Goal: Use online tool/utility: Use online tool/utility

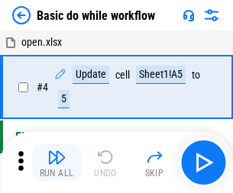
click at [57, 163] on img "button" at bounding box center [56, 157] width 18 height 18
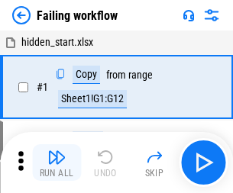
click at [57, 163] on img "button" at bounding box center [56, 157] width 18 height 18
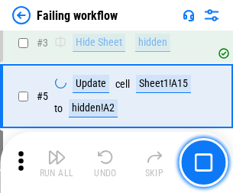
scroll to position [324, 0]
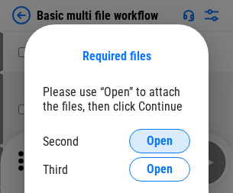
click at [160, 141] on span "Open" at bounding box center [160, 141] width 26 height 12
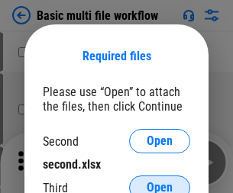
click at [160, 182] on span "Open" at bounding box center [160, 188] width 26 height 12
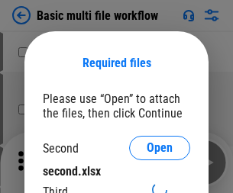
scroll to position [7, 0]
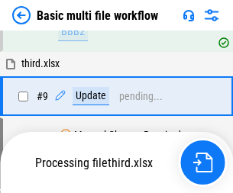
scroll to position [532, 0]
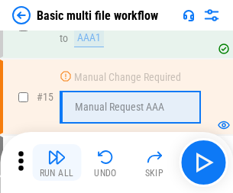
click at [57, 163] on img "button" at bounding box center [56, 157] width 18 height 18
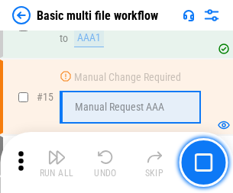
scroll to position [1017, 0]
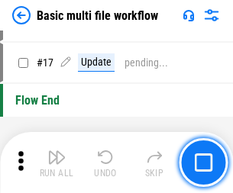
click at [57, 163] on img "button" at bounding box center [56, 157] width 18 height 18
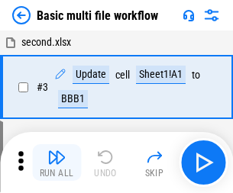
click at [57, 163] on img "button" at bounding box center [56, 157] width 18 height 18
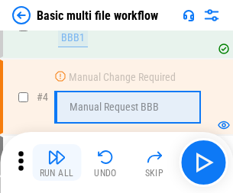
click at [57, 163] on img "button" at bounding box center [56, 157] width 18 height 18
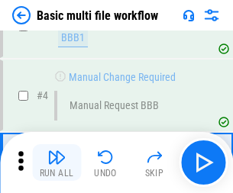
click at [57, 163] on img "button" at bounding box center [56, 157] width 18 height 18
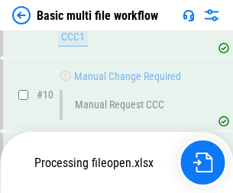
scroll to position [716, 0]
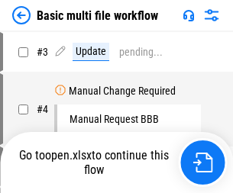
scroll to position [62, 0]
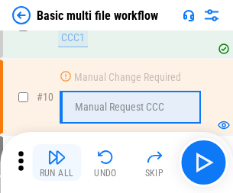
click at [57, 163] on img "button" at bounding box center [56, 157] width 18 height 18
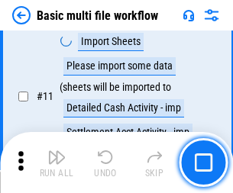
click at [57, 163] on img "button" at bounding box center [56, 157] width 18 height 18
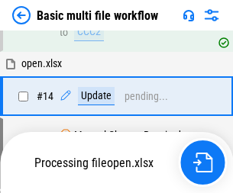
scroll to position [799, 0]
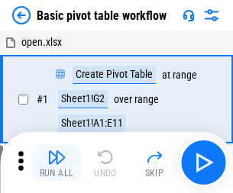
click at [57, 163] on img "button" at bounding box center [56, 157] width 18 height 18
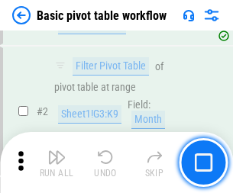
scroll to position [366, 0]
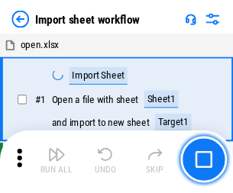
scroll to position [5, 0]
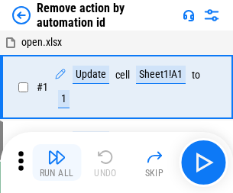
click at [57, 163] on img "button" at bounding box center [56, 157] width 18 height 18
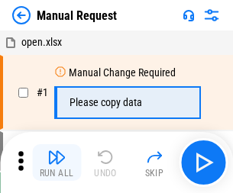
click at [57, 163] on img "button" at bounding box center [56, 157] width 18 height 18
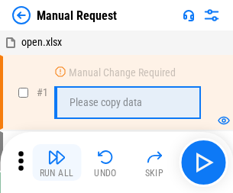
click at [57, 163] on img "button" at bounding box center [56, 157] width 18 height 18
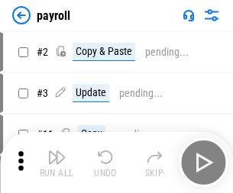
click at [57, 163] on img "button" at bounding box center [56, 157] width 18 height 18
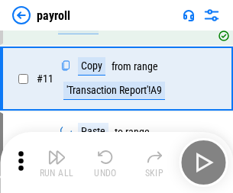
scroll to position [111, 0]
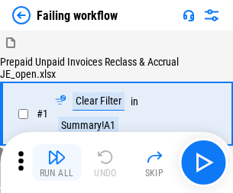
click at [57, 163] on img "button" at bounding box center [56, 157] width 18 height 18
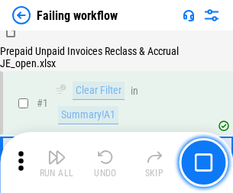
scroll to position [247, 0]
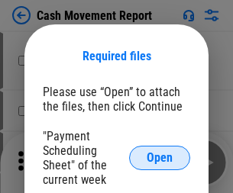
click at [160, 158] on span "Open" at bounding box center [160, 158] width 26 height 12
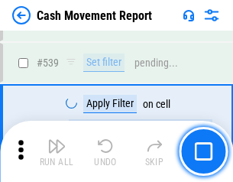
scroll to position [6780, 0]
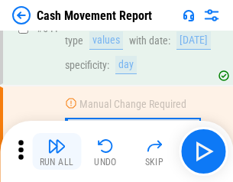
click at [57, 151] on img "button" at bounding box center [56, 146] width 18 height 18
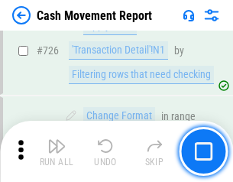
scroll to position [7970, 0]
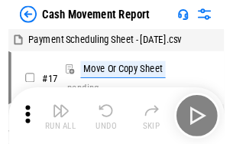
scroll to position [27, 0]
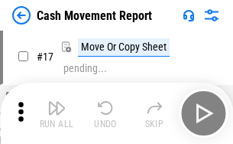
click at [57, 113] on img "button" at bounding box center [56, 108] width 18 height 18
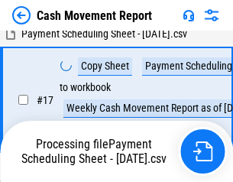
scroll to position [240, 0]
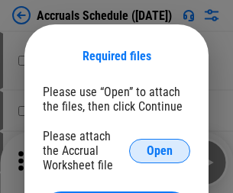
click at [160, 150] on span "Open" at bounding box center [160, 151] width 26 height 12
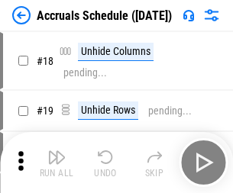
scroll to position [147, 0]
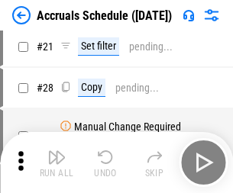
click at [57, 163] on img "button" at bounding box center [56, 157] width 18 height 18
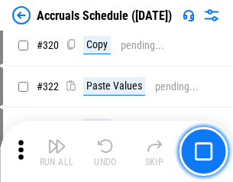
scroll to position [2842, 0]
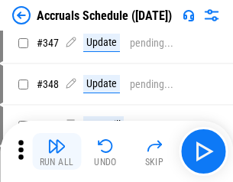
click at [57, 151] on img "button" at bounding box center [56, 146] width 18 height 18
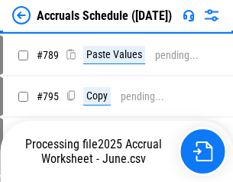
scroll to position [6417, 0]
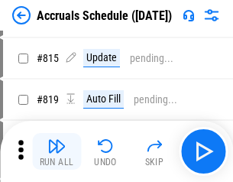
click at [57, 151] on img "button" at bounding box center [56, 146] width 18 height 18
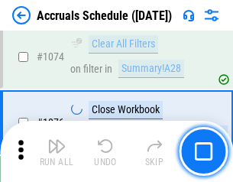
scroll to position [9150, 0]
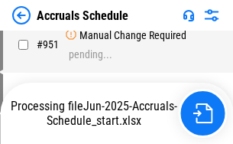
scroll to position [7327, 0]
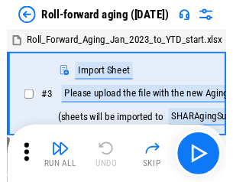
scroll to position [2, 0]
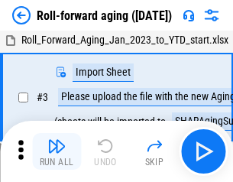
click at [57, 151] on img "button" at bounding box center [56, 146] width 18 height 18
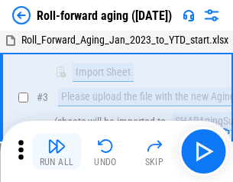
click at [57, 151] on img "button" at bounding box center [56, 146] width 18 height 18
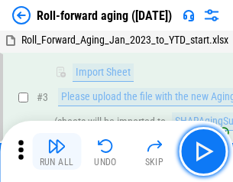
scroll to position [99, 0]
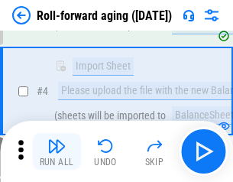
click at [57, 151] on img "button" at bounding box center [56, 146] width 18 height 18
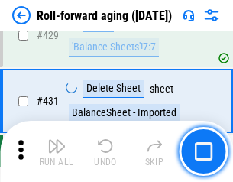
scroll to position [5297, 0]
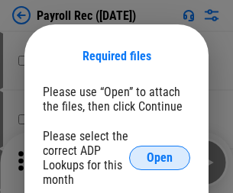
click at [160, 158] on span "Open" at bounding box center [160, 158] width 26 height 12
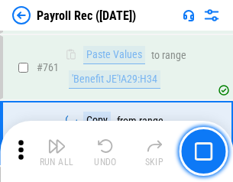
scroll to position [9402, 0]
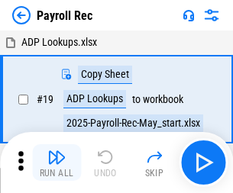
click at [57, 163] on img "button" at bounding box center [56, 157] width 18 height 18
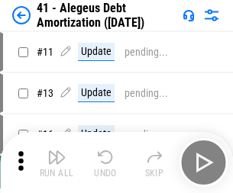
click at [57, 163] on img "button" at bounding box center [56, 157] width 18 height 18
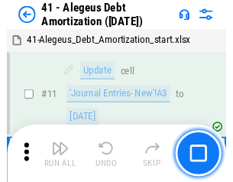
scroll to position [189, 0]
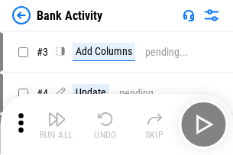
click at [57, 125] on img "button" at bounding box center [56, 119] width 18 height 18
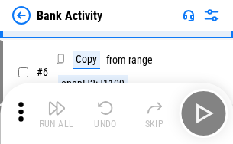
scroll to position [81, 0]
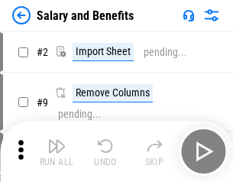
scroll to position [21, 0]
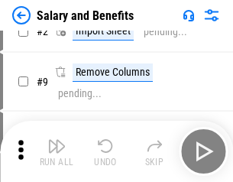
click at [57, 151] on img "button" at bounding box center [56, 146] width 18 height 18
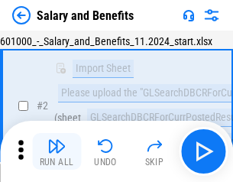
click at [57, 151] on img "button" at bounding box center [56, 146] width 18 height 18
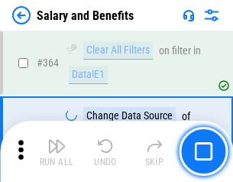
scroll to position [7194, 0]
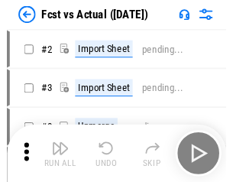
scroll to position [20, 0]
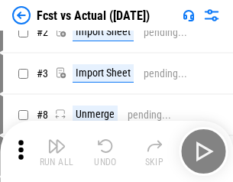
click at [57, 151] on img "button" at bounding box center [56, 146] width 18 height 18
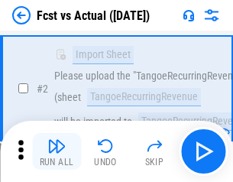
click at [57, 151] on img "button" at bounding box center [56, 146] width 18 height 18
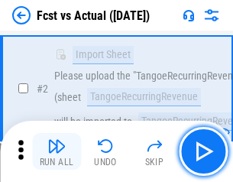
scroll to position [143, 0]
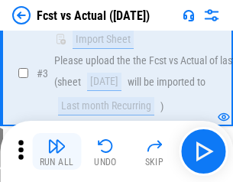
click at [57, 151] on img "button" at bounding box center [56, 146] width 18 height 18
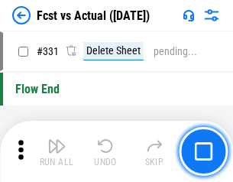
scroll to position [7312, 0]
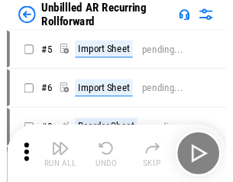
scroll to position [33, 0]
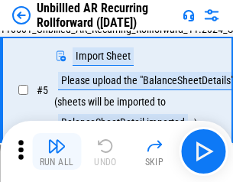
click at [57, 151] on img "button" at bounding box center [56, 146] width 18 height 18
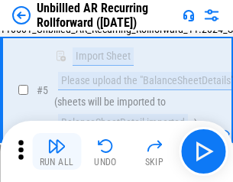
click at [57, 151] on img "button" at bounding box center [56, 146] width 18 height 18
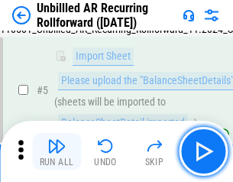
scroll to position [144, 0]
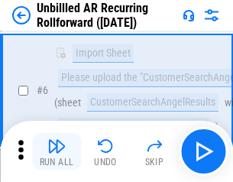
click at [57, 151] on img "button" at bounding box center [56, 146] width 18 height 18
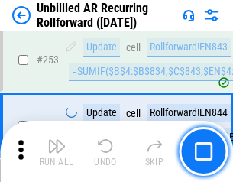
scroll to position [5189, 0]
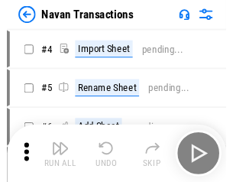
scroll to position [24, 0]
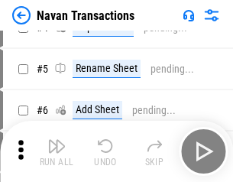
click at [57, 151] on img "button" at bounding box center [56, 146] width 18 height 18
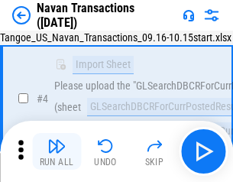
click at [57, 151] on img "button" at bounding box center [56, 146] width 18 height 18
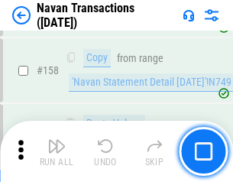
scroll to position [4953, 0]
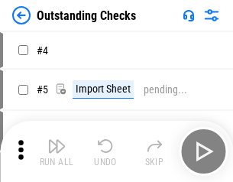
click at [57, 151] on img "button" at bounding box center [56, 146] width 18 height 18
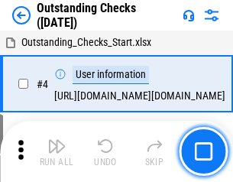
scroll to position [64, 0]
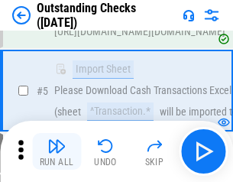
click at [57, 151] on img "button" at bounding box center [56, 146] width 18 height 18
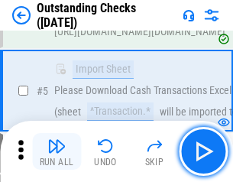
scroll to position [160, 0]
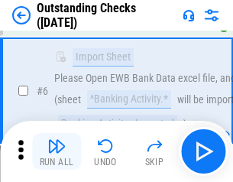
click at [57, 151] on img "button" at bounding box center [56, 146] width 18 height 18
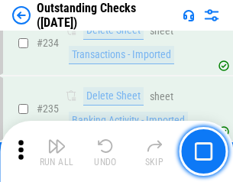
scroll to position [4639, 0]
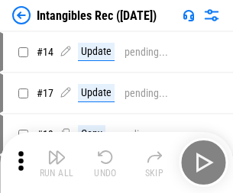
click at [57, 163] on img "button" at bounding box center [56, 157] width 18 height 18
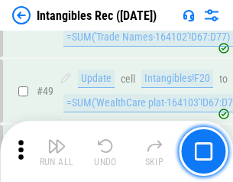
scroll to position [595, 0]
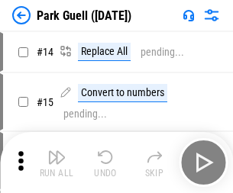
click at [57, 151] on img "button" at bounding box center [56, 157] width 18 height 18
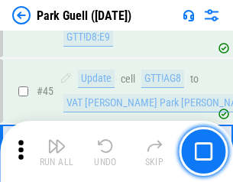
scroll to position [1910, 0]
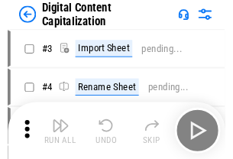
scroll to position [44, 0]
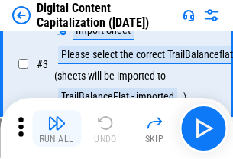
click at [57, 128] on img "button" at bounding box center [56, 123] width 18 height 18
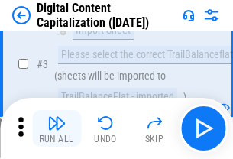
click at [57, 128] on img "button" at bounding box center [56, 123] width 18 height 18
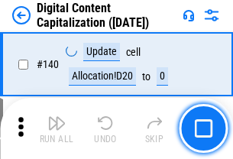
scroll to position [1620, 0]
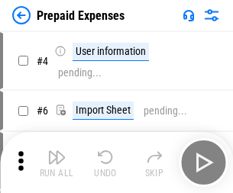
click at [57, 151] on img "button" at bounding box center [56, 157] width 18 height 18
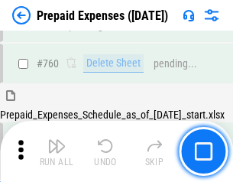
scroll to position [4234, 0]
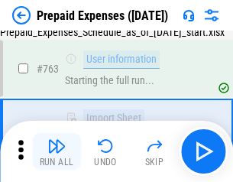
click at [57, 151] on img "button" at bounding box center [56, 146] width 18 height 18
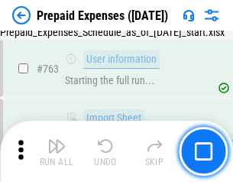
scroll to position [4324, 0]
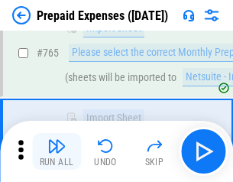
click at [57, 151] on img "button" at bounding box center [56, 146] width 18 height 18
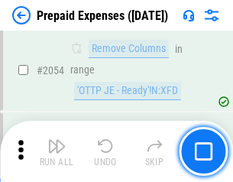
scroll to position [15969, 0]
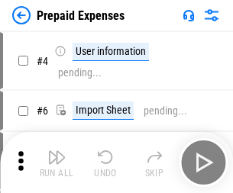
click at [57, 163] on img "button" at bounding box center [56, 157] width 18 height 18
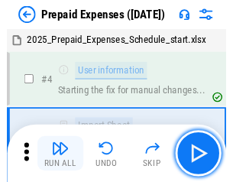
scroll to position [67, 0]
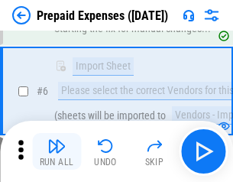
click at [57, 151] on img "button" at bounding box center [56, 146] width 18 height 18
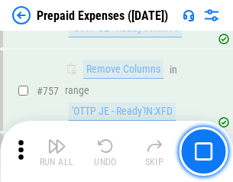
scroll to position [5443, 0]
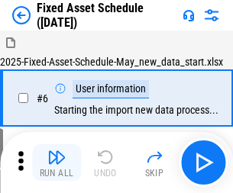
click at [57, 163] on img "button" at bounding box center [56, 157] width 18 height 18
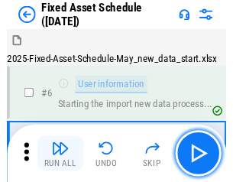
scroll to position [82, 0]
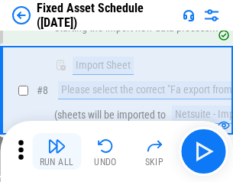
click at [57, 151] on img "button" at bounding box center [56, 146] width 18 height 18
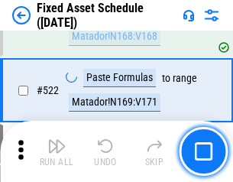
scroll to position [5310, 0]
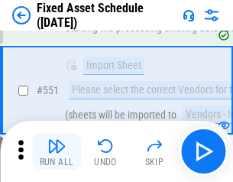
click at [57, 151] on img "button" at bounding box center [56, 146] width 18 height 18
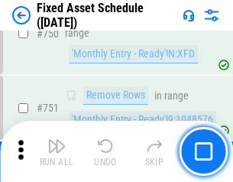
scroll to position [7448, 0]
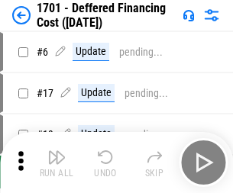
click at [57, 163] on img "button" at bounding box center [56, 157] width 18 height 18
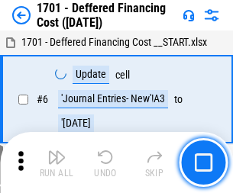
scroll to position [183, 0]
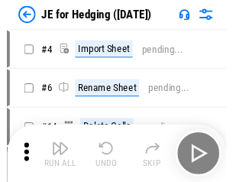
scroll to position [2, 0]
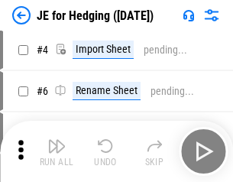
click at [57, 151] on img "button" at bounding box center [56, 146] width 18 height 18
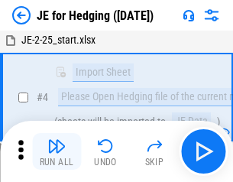
click at [57, 151] on img "button" at bounding box center [56, 146] width 18 height 18
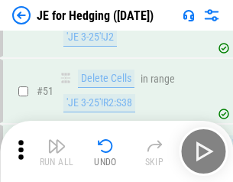
scroll to position [989, 0]
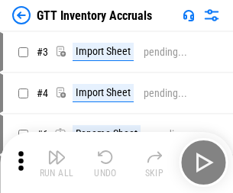
click at [57, 151] on img "button" at bounding box center [56, 157] width 18 height 18
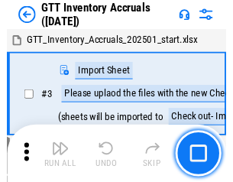
scroll to position [2, 0]
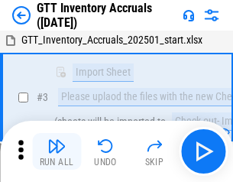
click at [57, 151] on img "button" at bounding box center [56, 146] width 18 height 18
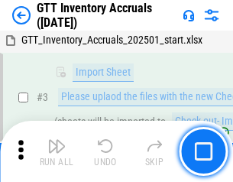
scroll to position [99, 0]
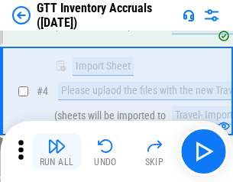
click at [57, 151] on img "button" at bounding box center [56, 146] width 18 height 18
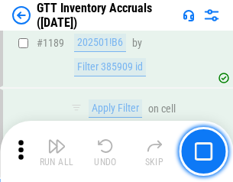
scroll to position [12475, 0]
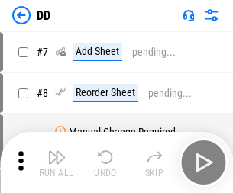
click at [57, 163] on img "button" at bounding box center [56, 157] width 18 height 18
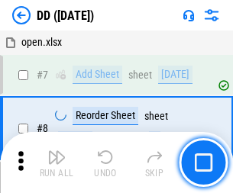
scroll to position [147, 0]
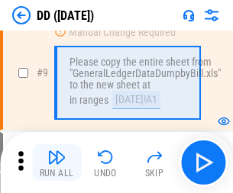
click at [57, 163] on img "button" at bounding box center [56, 157] width 18 height 18
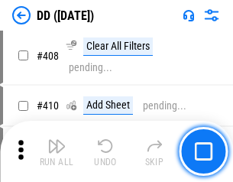
scroll to position [6835, 0]
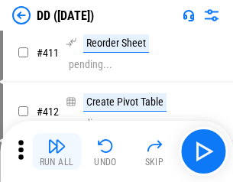
click at [57, 151] on img "button" at bounding box center [56, 146] width 18 height 18
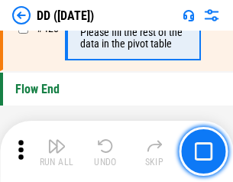
scroll to position [7312, 0]
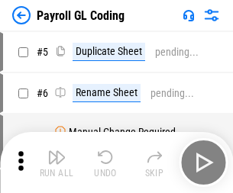
click at [57, 163] on img "button" at bounding box center [56, 157] width 18 height 18
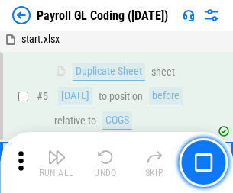
scroll to position [183, 0]
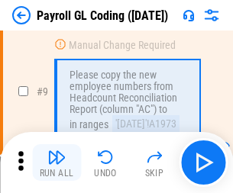
click at [57, 163] on img "button" at bounding box center [56, 157] width 18 height 18
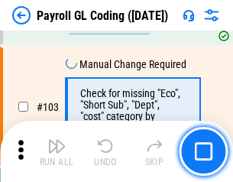
scroll to position [3584, 0]
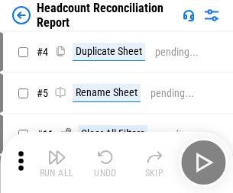
click at [57, 163] on img "button" at bounding box center [56, 157] width 18 height 18
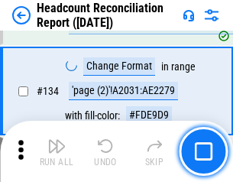
scroll to position [1836, 0]
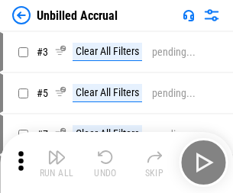
click at [57, 163] on img "button" at bounding box center [56, 157] width 18 height 18
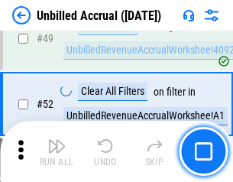
scroll to position [1386, 0]
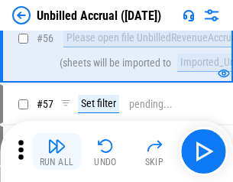
click at [57, 151] on img "button" at bounding box center [56, 146] width 18 height 18
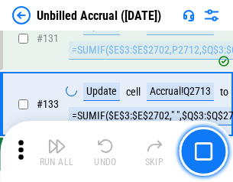
scroll to position [4550, 0]
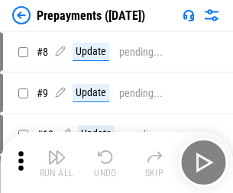
click at [57, 163] on img "button" at bounding box center [56, 157] width 18 height 18
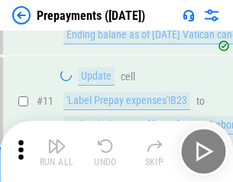
scroll to position [95, 0]
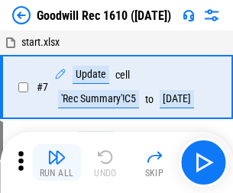
click at [57, 163] on img "button" at bounding box center [56, 157] width 18 height 18
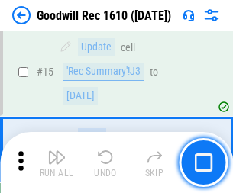
scroll to position [261, 0]
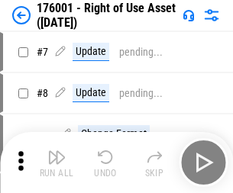
click at [57, 163] on img "button" at bounding box center [56, 157] width 18 height 18
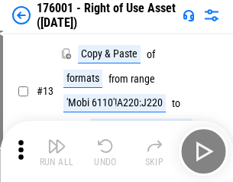
scroll to position [99, 0]
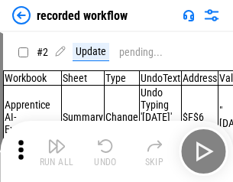
click at [57, 151] on img "button" at bounding box center [56, 146] width 18 height 18
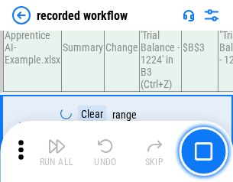
scroll to position [4775, 0]
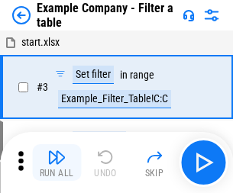
click at [57, 163] on img "button" at bounding box center [56, 157] width 18 height 18
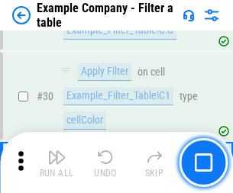
scroll to position [1398, 0]
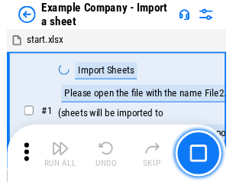
scroll to position [24, 0]
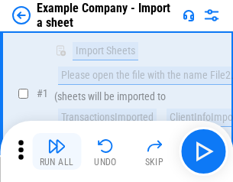
click at [57, 151] on img "button" at bounding box center [56, 146] width 18 height 18
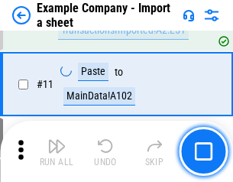
scroll to position [338, 0]
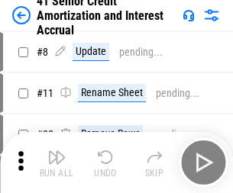
click at [57, 151] on img "button" at bounding box center [56, 157] width 18 height 18
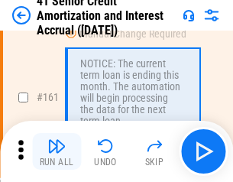
click at [57, 151] on img "button" at bounding box center [56, 146] width 18 height 18
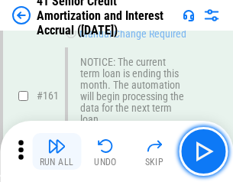
scroll to position [1634, 0]
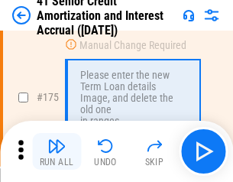
click at [57, 151] on img "button" at bounding box center [56, 146] width 18 height 18
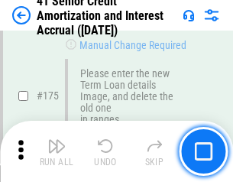
scroll to position [1789, 0]
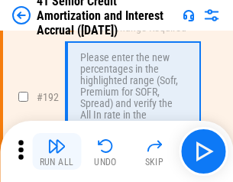
click at [57, 151] on img "button" at bounding box center [56, 146] width 18 height 18
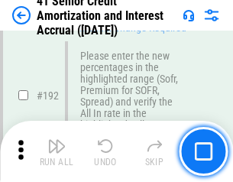
scroll to position [1949, 0]
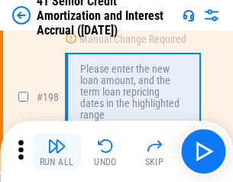
click at [57, 151] on img "button" at bounding box center [56, 146] width 18 height 18
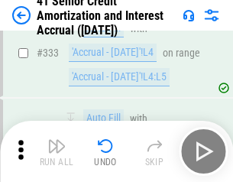
scroll to position [3903, 0]
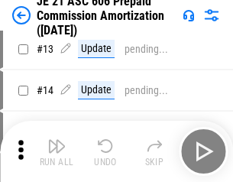
click at [57, 151] on img "button" at bounding box center [56, 146] width 18 height 18
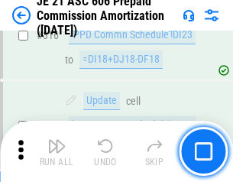
scroll to position [2852, 0]
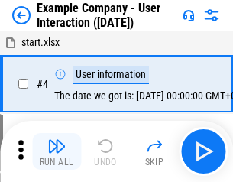
click at [57, 151] on img "button" at bounding box center [56, 146] width 18 height 18
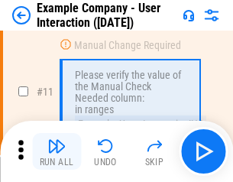
click at [57, 151] on img "button" at bounding box center [56, 146] width 18 height 18
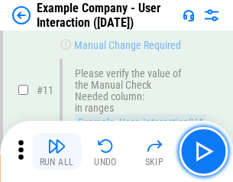
scroll to position [331, 0]
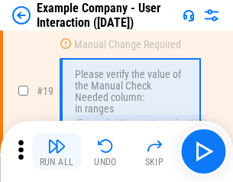
click at [57, 151] on img "button" at bounding box center [56, 146] width 18 height 18
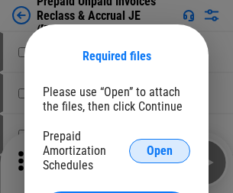
click at [160, 150] on span "Open" at bounding box center [160, 151] width 26 height 12
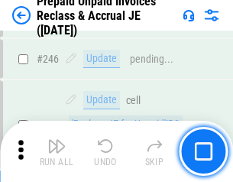
scroll to position [2062, 0]
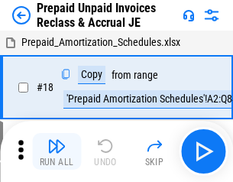
click at [57, 151] on img "button" at bounding box center [56, 146] width 18 height 18
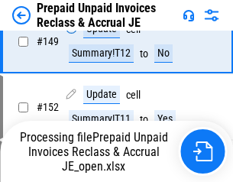
scroll to position [1108, 0]
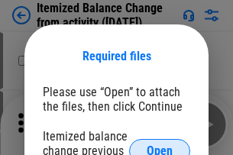
click at [160, 145] on span "Open" at bounding box center [160, 151] width 26 height 12
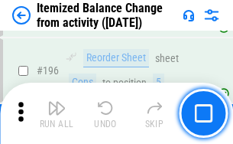
scroll to position [2940, 0]
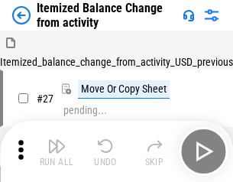
scroll to position [24, 0]
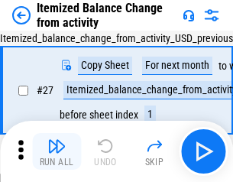
click at [57, 151] on img "button" at bounding box center [56, 146] width 18 height 18
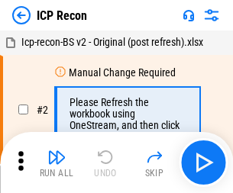
scroll to position [7, 0]
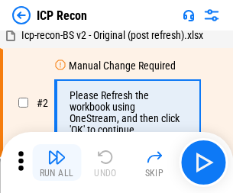
click at [57, 163] on img "button" at bounding box center [56, 157] width 18 height 18
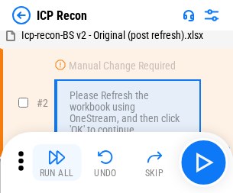
click at [57, 163] on img "button" at bounding box center [56, 157] width 18 height 18
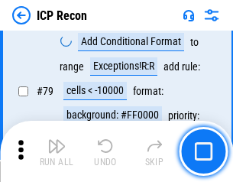
scroll to position [1497, 0]
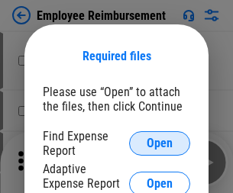
click at [160, 144] on span "Open" at bounding box center [160, 143] width 26 height 12
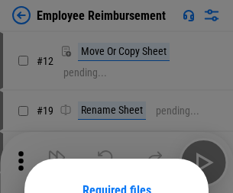
scroll to position [134, 0]
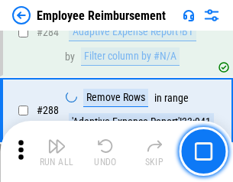
scroll to position [4152, 0]
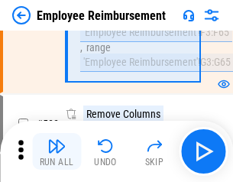
click at [57, 151] on img "button" at bounding box center [56, 146] width 18 height 18
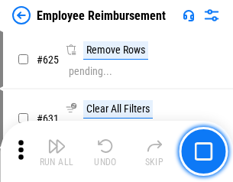
scroll to position [9147, 0]
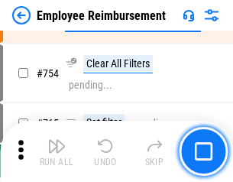
click at [57, 151] on img "button" at bounding box center [56, 146] width 18 height 18
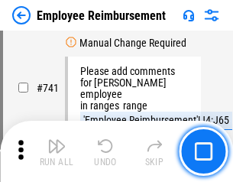
scroll to position [10718, 0]
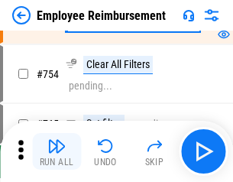
click at [57, 151] on img "button" at bounding box center [56, 146] width 18 height 18
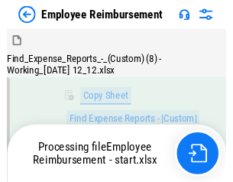
scroll to position [311, 0]
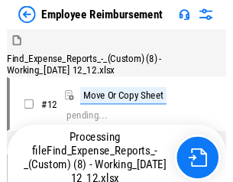
scroll to position [52, 0]
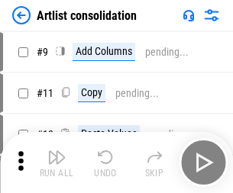
click at [57, 163] on img "button" at bounding box center [56, 157] width 18 height 18
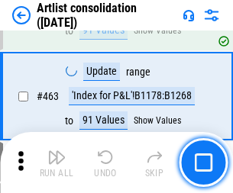
scroll to position [6689, 0]
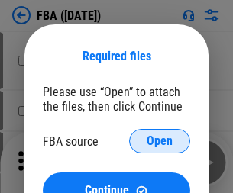
click at [160, 141] on span "Open" at bounding box center [160, 141] width 26 height 12
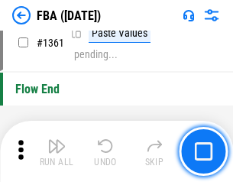
scroll to position [16227, 0]
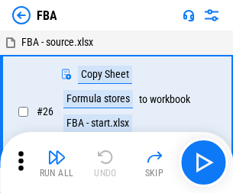
scroll to position [15, 0]
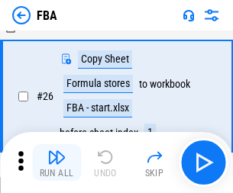
click at [57, 163] on img "button" at bounding box center [56, 157] width 18 height 18
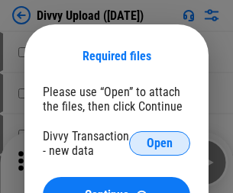
click at [160, 144] on span "Open" at bounding box center [160, 143] width 26 height 12
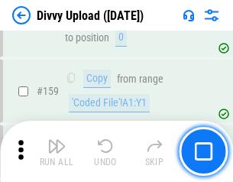
scroll to position [1582, 0]
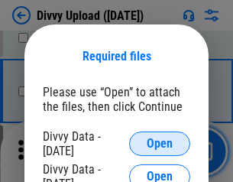
click at [160, 144] on span "Open" at bounding box center [160, 143] width 26 height 12
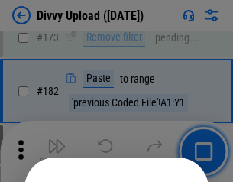
scroll to position [1715, 0]
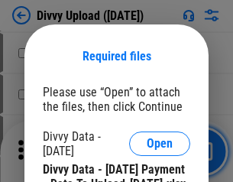
scroll to position [2595, 0]
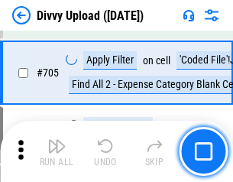
scroll to position [10450, 0]
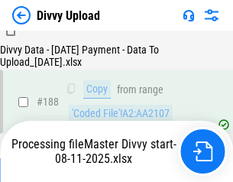
scroll to position [1798, 0]
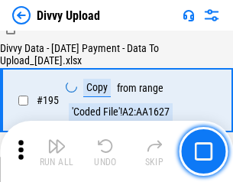
scroll to position [2135, 0]
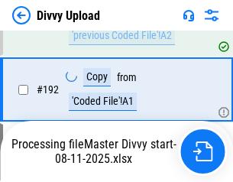
scroll to position [2046, 0]
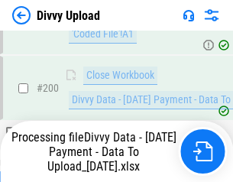
scroll to position [2395, 0]
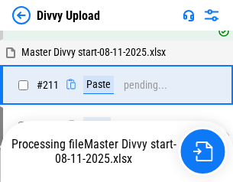
scroll to position [2887, 0]
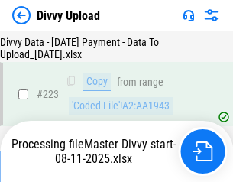
scroll to position [3482, 0]
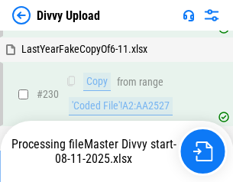
scroll to position [3791, 0]
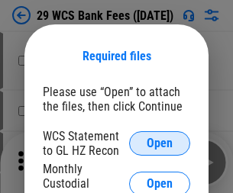
click at [160, 144] on span "Open" at bounding box center [160, 143] width 26 height 12
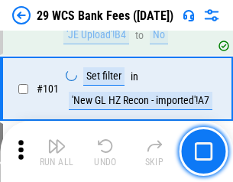
scroll to position [1489, 0]
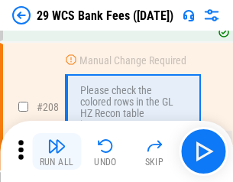
click at [57, 151] on img "button" at bounding box center [56, 146] width 18 height 18
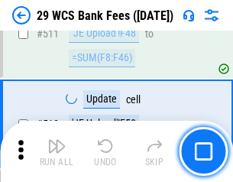
scroll to position [7686, 0]
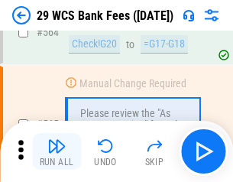
click at [57, 151] on img "button" at bounding box center [56, 146] width 18 height 18
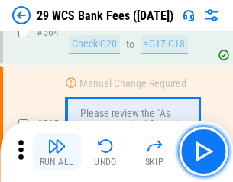
scroll to position [8262, 0]
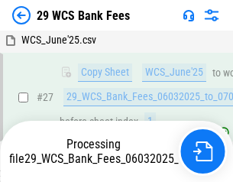
scroll to position [305, 0]
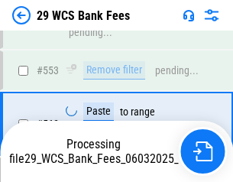
scroll to position [8244, 0]
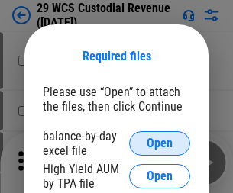
click at [160, 144] on span "Open" at bounding box center [160, 143] width 26 height 12
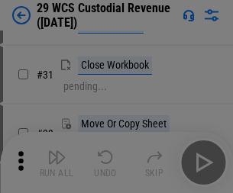
scroll to position [328, 0]
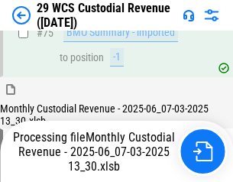
scroll to position [1596, 0]
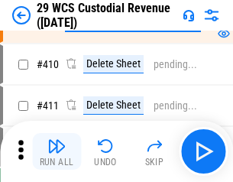
click at [57, 151] on img "button" at bounding box center [56, 146] width 18 height 18
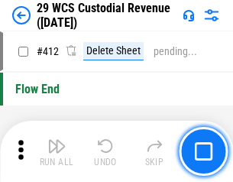
scroll to position [7296, 0]
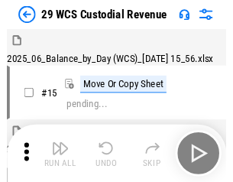
scroll to position [37, 0]
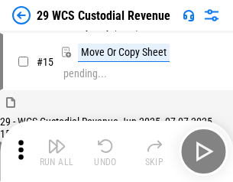
click at [57, 151] on img "button" at bounding box center [56, 146] width 18 height 18
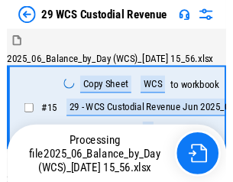
scroll to position [37, 0]
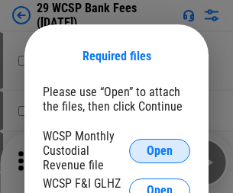
click at [160, 150] on span "Open" at bounding box center [160, 151] width 26 height 12
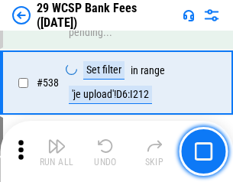
scroll to position [5870, 0]
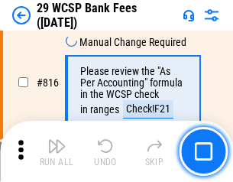
click at [57, 151] on img "button" at bounding box center [56, 146] width 18 height 18
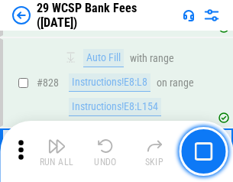
scroll to position [9693, 0]
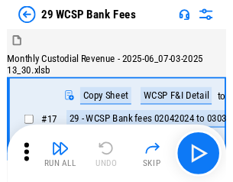
scroll to position [37, 0]
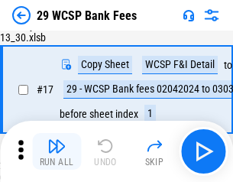
click at [57, 151] on img "button" at bounding box center [56, 146] width 18 height 18
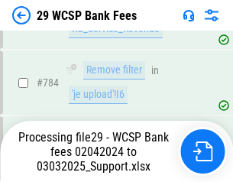
scroll to position [9118, 0]
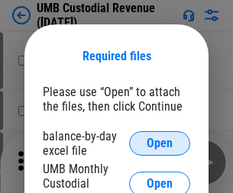
click at [160, 144] on span "Open" at bounding box center [160, 143] width 26 height 12
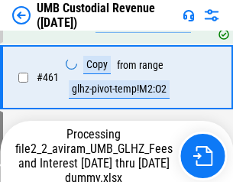
scroll to position [5893, 0]
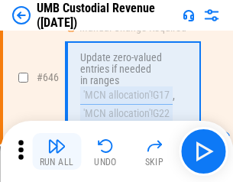
click at [57, 151] on img "button" at bounding box center [56, 146] width 18 height 18
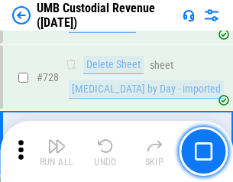
scroll to position [9424, 0]
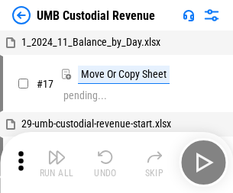
scroll to position [11, 0]
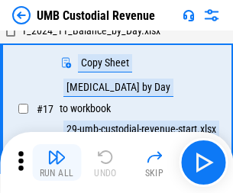
click at [57, 163] on img "button" at bounding box center [56, 157] width 18 height 18
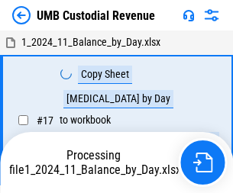
scroll to position [11, 0]
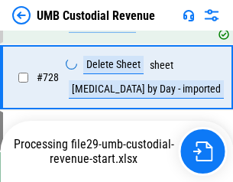
scroll to position [9389, 0]
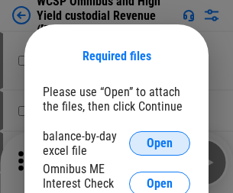
click at [160, 144] on span "Open" at bounding box center [160, 143] width 26 height 12
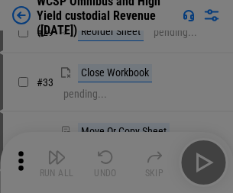
scroll to position [349, 0]
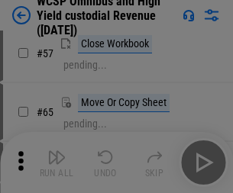
scroll to position [666, 0]
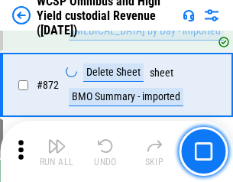
scroll to position [12929, 0]
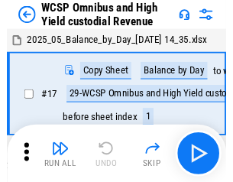
scroll to position [8, 0]
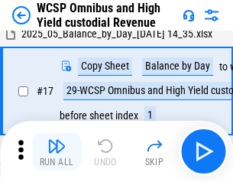
click at [57, 151] on img "button" at bounding box center [56, 146] width 18 height 18
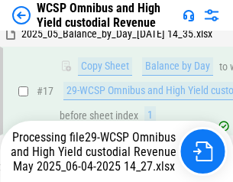
scroll to position [318, 0]
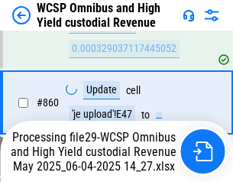
scroll to position [12828, 0]
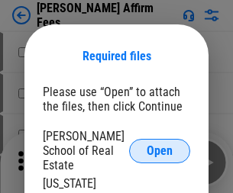
click at [160, 145] on span "Open" at bounding box center [160, 151] width 26 height 12
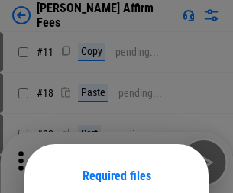
scroll to position [120, 0]
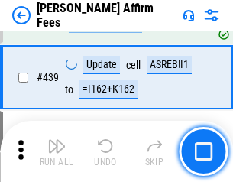
scroll to position [3514, 0]
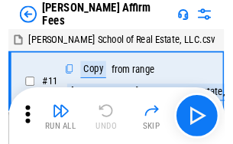
scroll to position [15, 0]
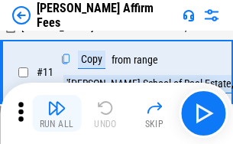
click at [57, 113] on img "button" at bounding box center [56, 108] width 18 height 18
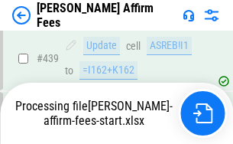
scroll to position [4006, 0]
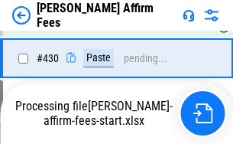
scroll to position [3533, 0]
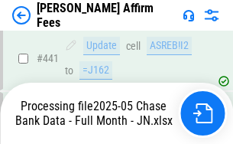
scroll to position [4006, 0]
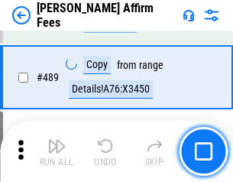
scroll to position [3987, 0]
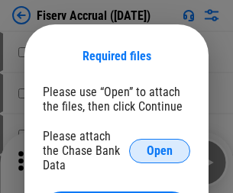
click at [160, 145] on span "Open" at bounding box center [160, 151] width 26 height 12
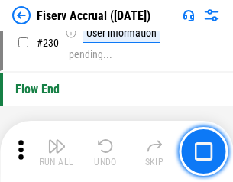
scroll to position [4841, 0]
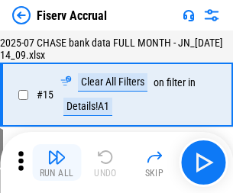
click at [57, 163] on img "button" at bounding box center [56, 157] width 18 height 18
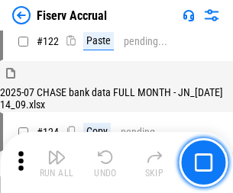
scroll to position [2125, 0]
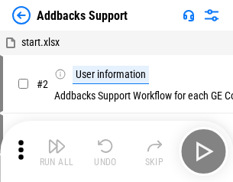
click at [57, 151] on img "button" at bounding box center [56, 146] width 18 height 18
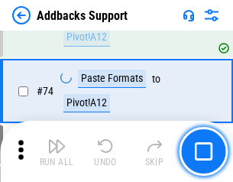
scroll to position [1112, 0]
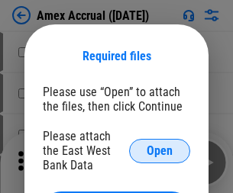
click at [160, 150] on span "Open" at bounding box center [160, 151] width 26 height 12
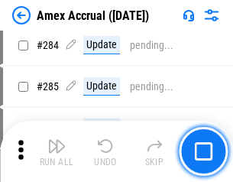
scroll to position [4183, 0]
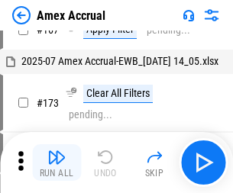
click at [57, 163] on img "button" at bounding box center [56, 157] width 18 height 18
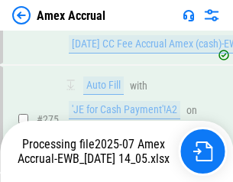
scroll to position [4553, 0]
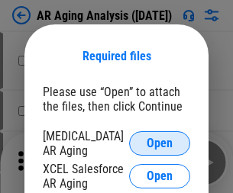
click at [160, 141] on span "Open" at bounding box center [160, 143] width 26 height 12
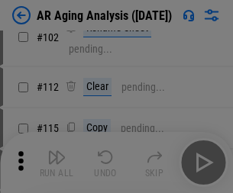
scroll to position [210, 0]
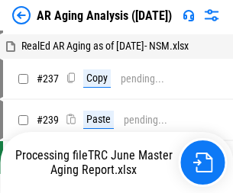
scroll to position [15, 0]
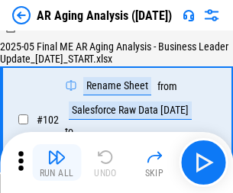
click at [57, 163] on img "button" at bounding box center [56, 157] width 18 height 18
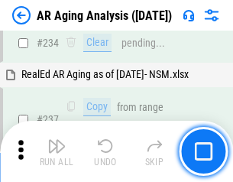
scroll to position [2368, 0]
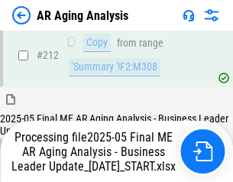
scroll to position [2414, 0]
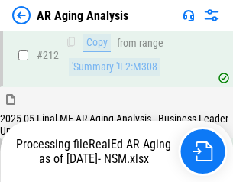
scroll to position [2285, 0]
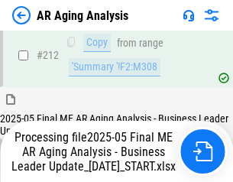
scroll to position [2350, 0]
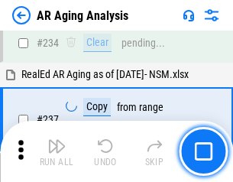
scroll to position [2350, 0]
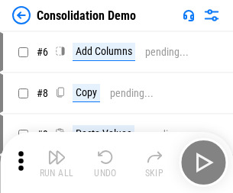
click at [57, 163] on img "button" at bounding box center [56, 157] width 18 height 18
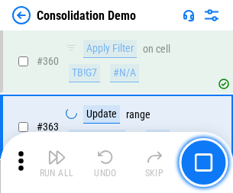
scroll to position [5120, 0]
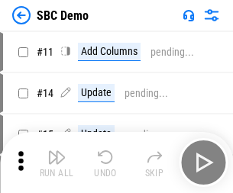
click at [57, 163] on img "button" at bounding box center [56, 157] width 18 height 18
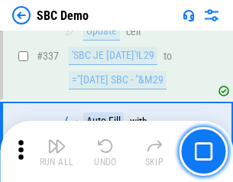
scroll to position [4019, 0]
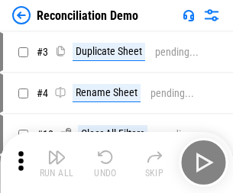
click at [57, 163] on img "button" at bounding box center [56, 157] width 18 height 18
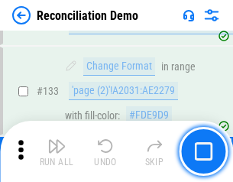
scroll to position [1814, 0]
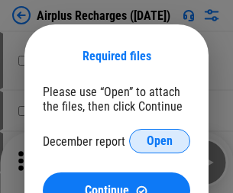
click at [160, 141] on span "Open" at bounding box center [160, 141] width 26 height 12
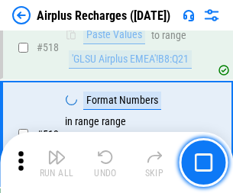
scroll to position [6574, 0]
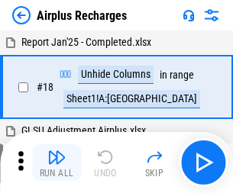
click at [57, 163] on img "button" at bounding box center [56, 157] width 18 height 18
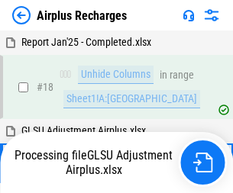
scroll to position [67, 0]
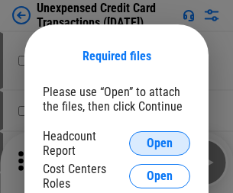
click at [160, 144] on span "Open" at bounding box center [160, 143] width 26 height 12
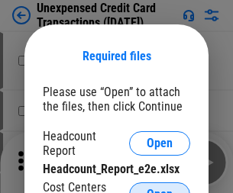
click at [160, 189] on span "Open" at bounding box center [160, 195] width 26 height 12
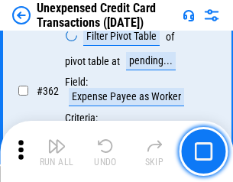
scroll to position [3929, 0]
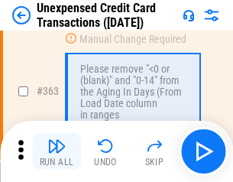
click at [57, 151] on img "button" at bounding box center [56, 146] width 18 height 18
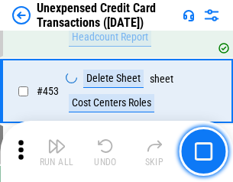
scroll to position [5210, 0]
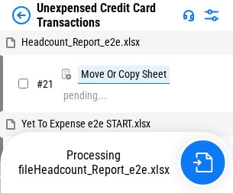
scroll to position [24, 0]
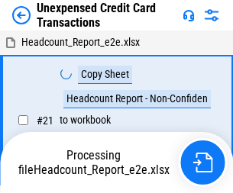
scroll to position [24, 0]
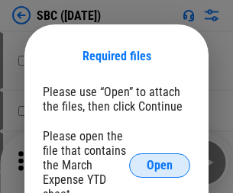
click at [160, 165] on span "Open" at bounding box center [160, 166] width 26 height 12
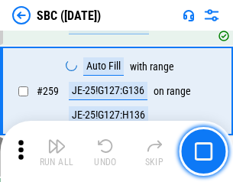
scroll to position [2985, 0]
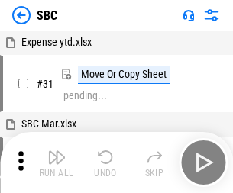
scroll to position [15, 0]
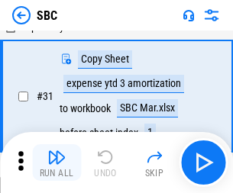
click at [57, 163] on img "button" at bounding box center [56, 157] width 18 height 18
